Goal: Information Seeking & Learning: Learn about a topic

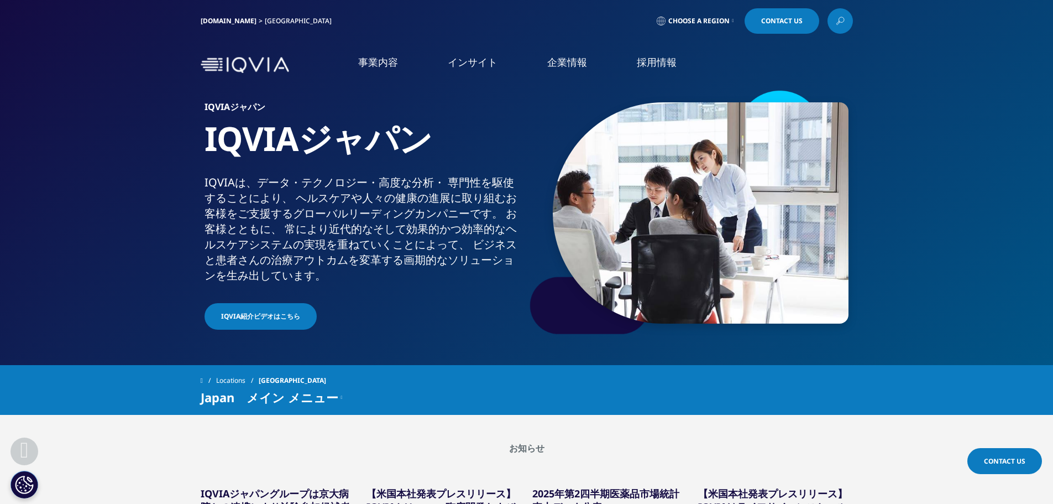
click at [265, 311] on span "IQVIA紹介ビデオはこちら" at bounding box center [260, 316] width 79 height 10
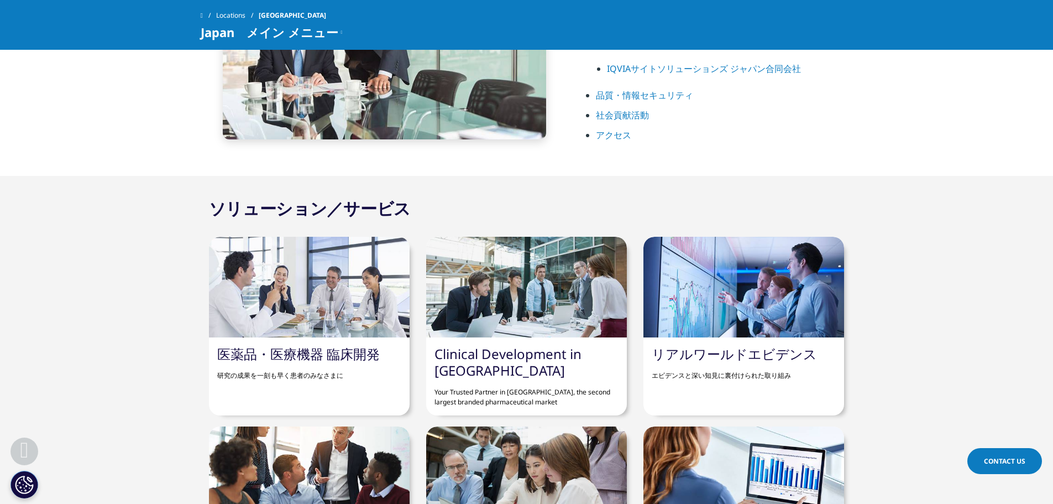
scroll to position [774, 0]
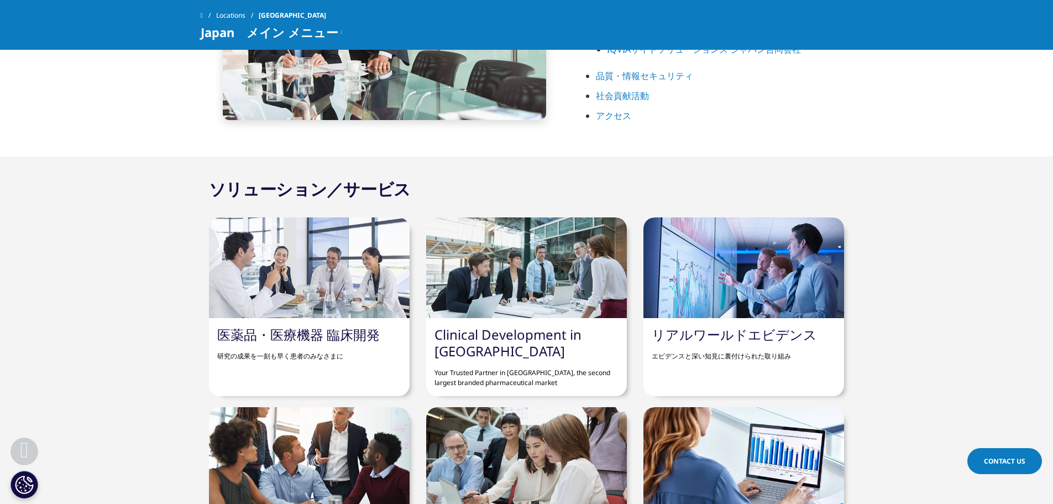
click at [611, 117] on link "アクセス" at bounding box center [613, 115] width 35 height 12
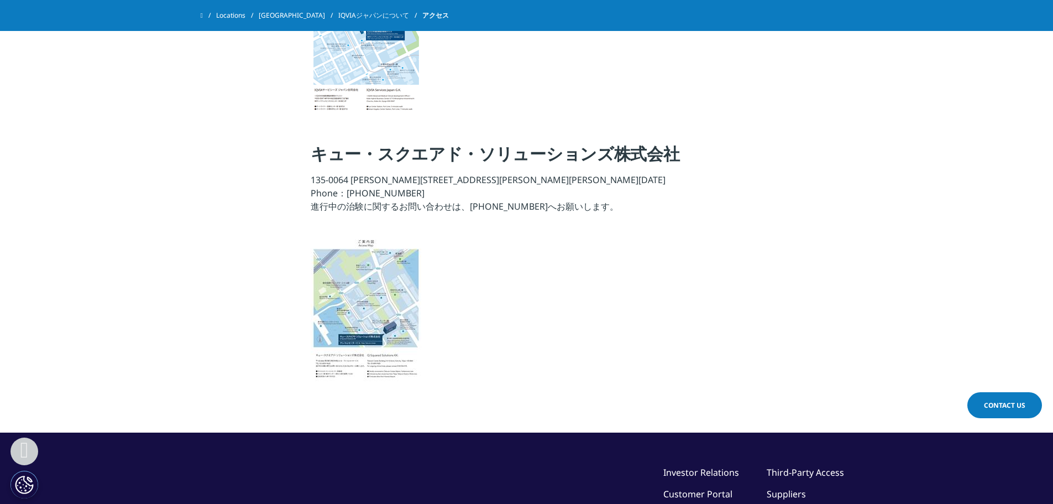
scroll to position [1271, 0]
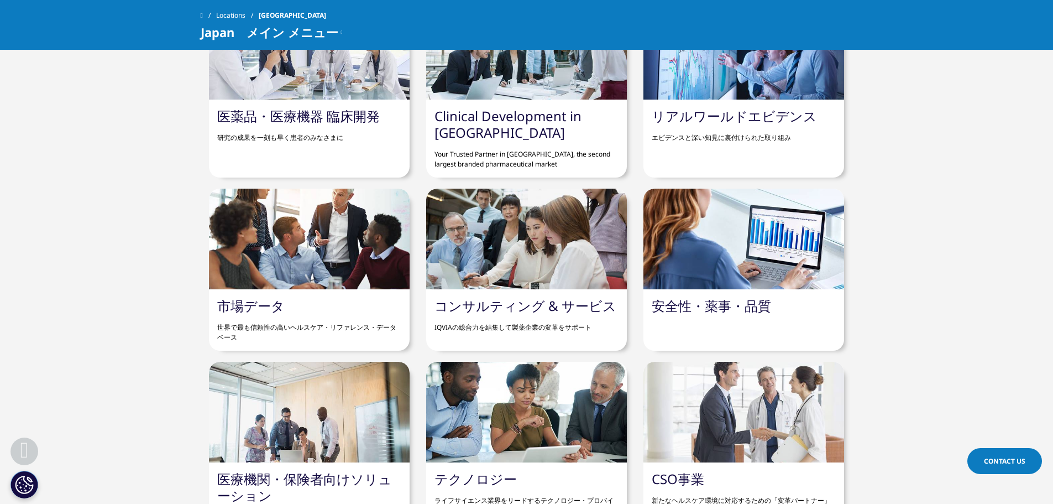
scroll to position [1155, 0]
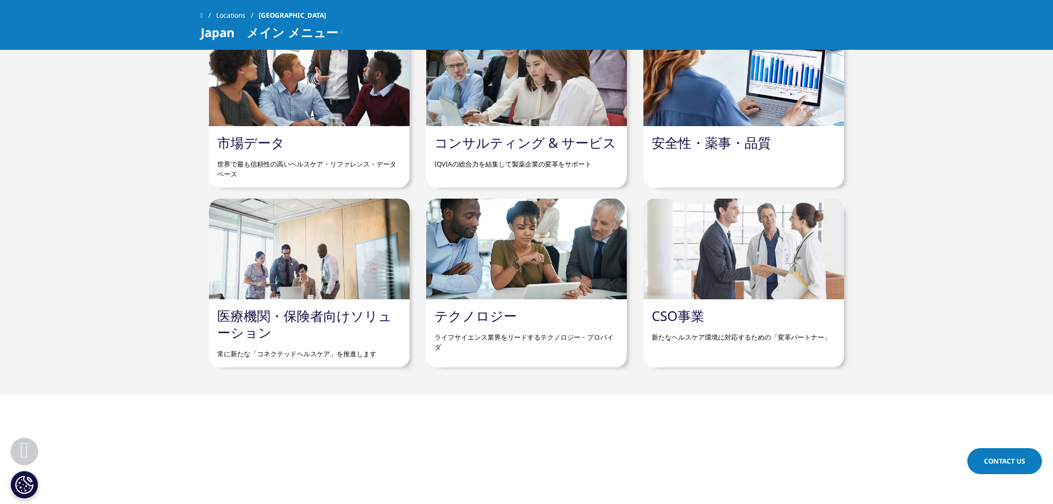
click at [822, 256] on div at bounding box center [743, 248] width 201 height 101
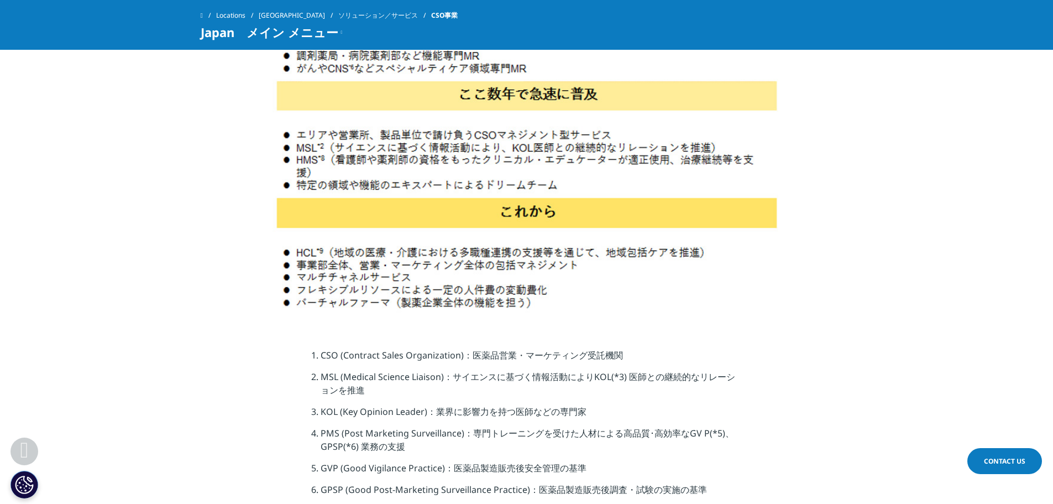
scroll to position [1714, 0]
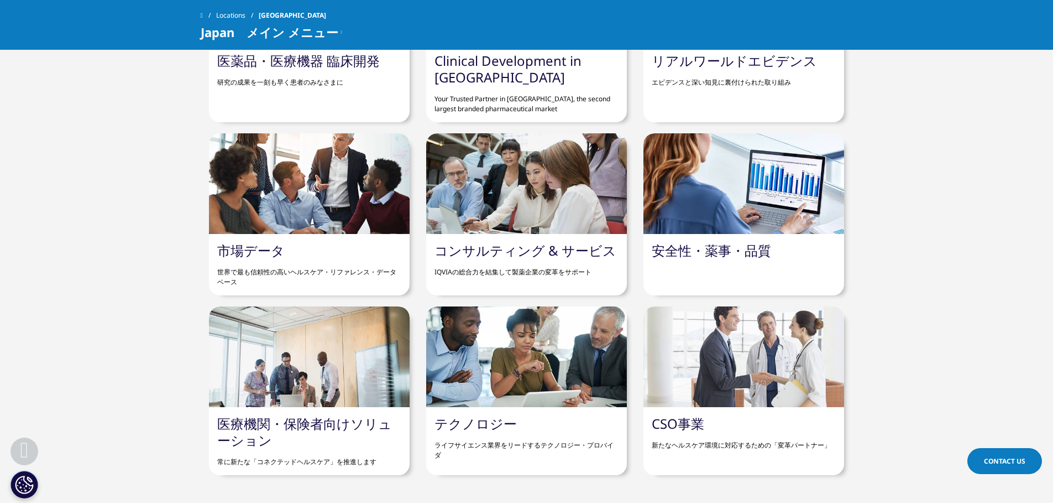
scroll to position [1045, 0]
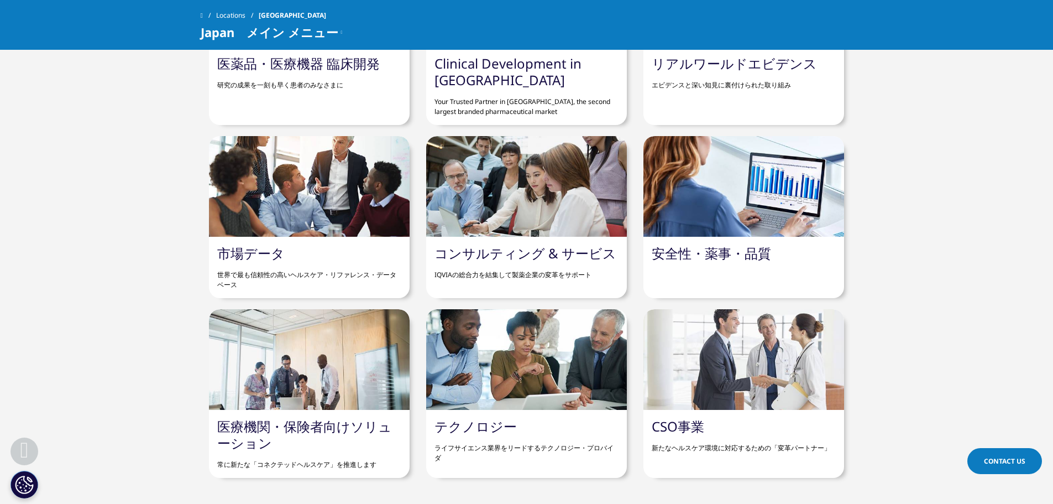
click at [263, 384] on div at bounding box center [309, 359] width 201 height 101
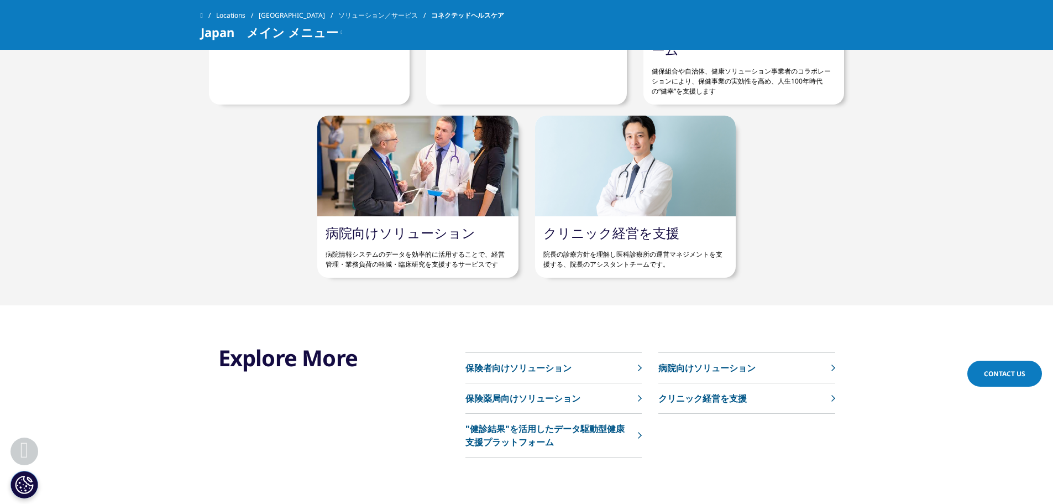
scroll to position [829, 0]
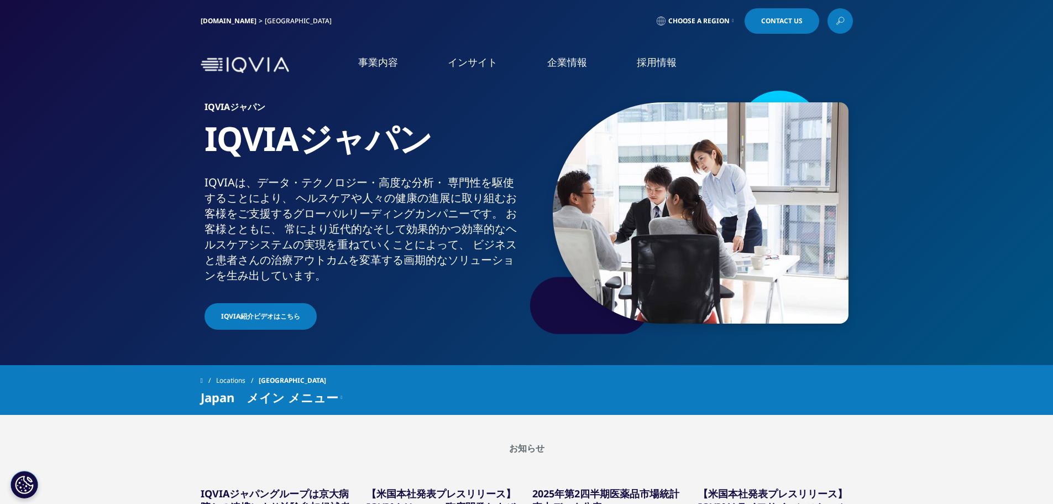
click at [61, 168] on link "CSO" at bounding box center [215, 164] width 336 height 12
